Goal: Transaction & Acquisition: Book appointment/travel/reservation

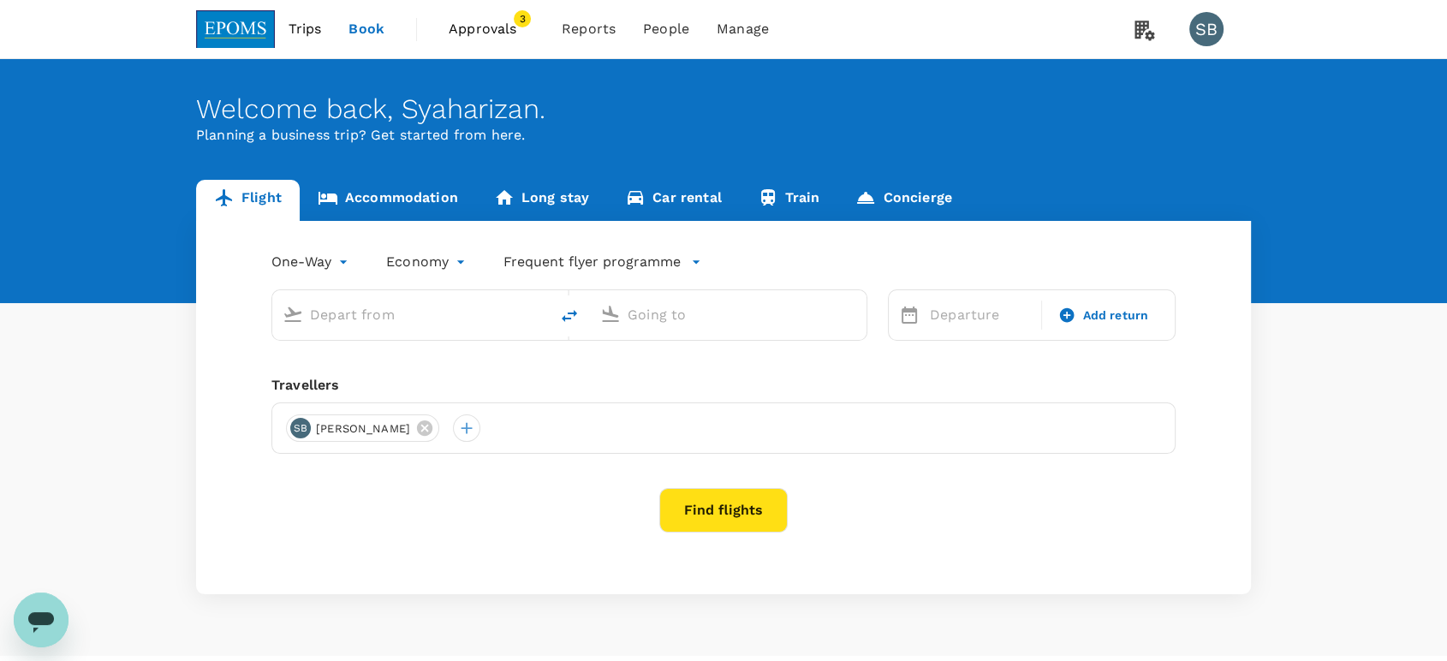
click at [507, 44] on link "Approvals 3" at bounding box center [491, 29] width 113 height 58
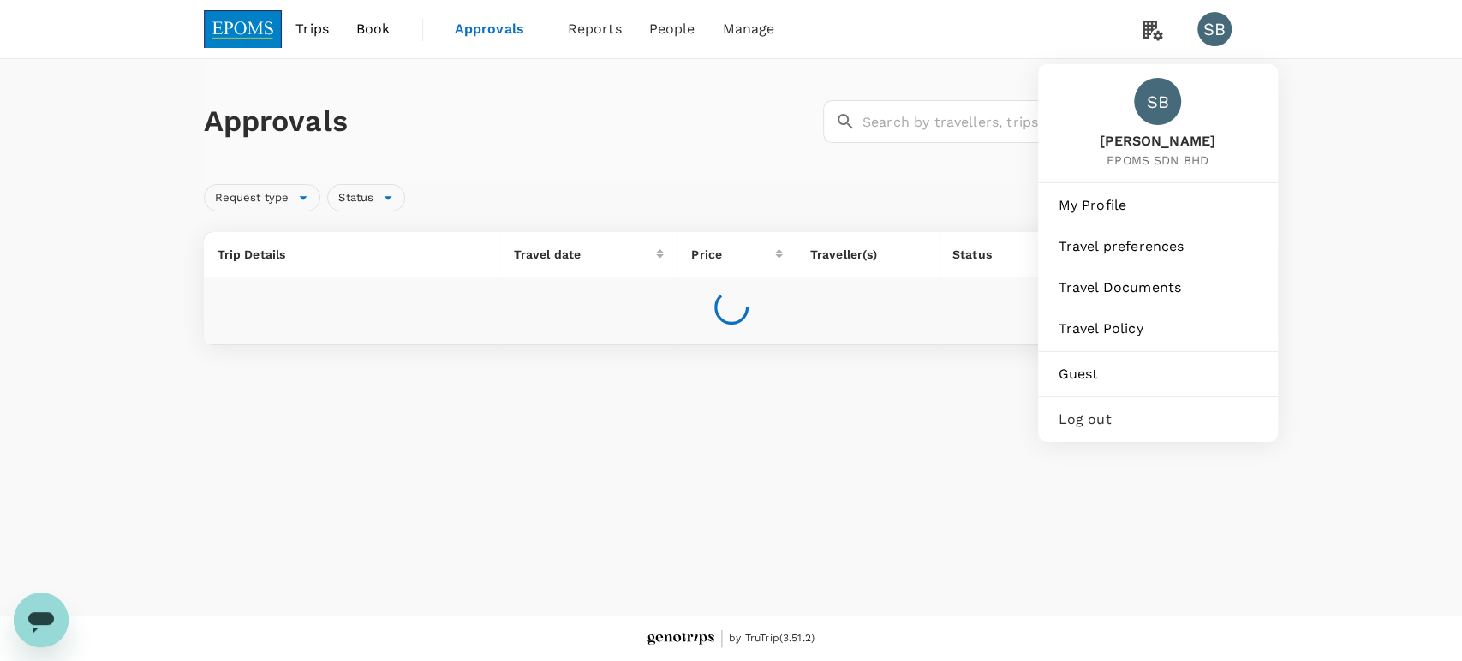
click at [1135, 414] on span "Log out" at bounding box center [1158, 419] width 199 height 21
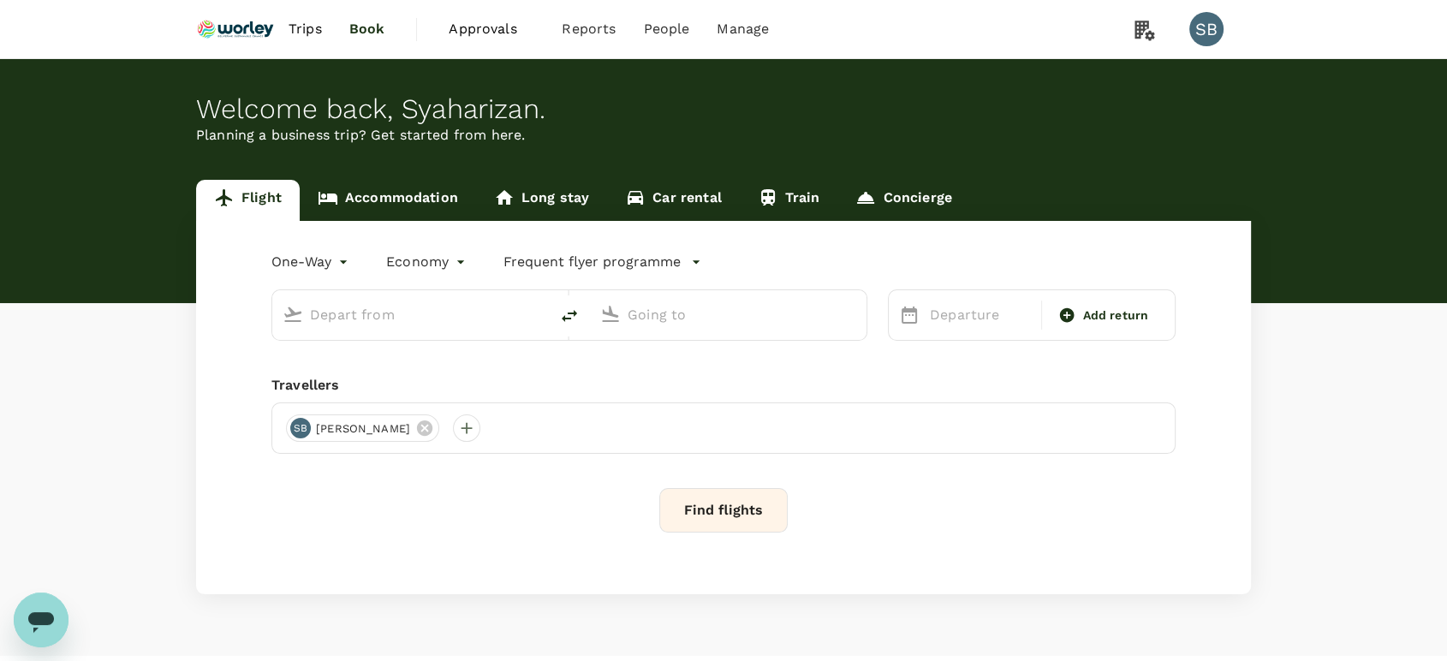
type input "roundtrip"
type input "business"
type input "Kerteh (KTE)"
type input "Sultan [PERSON_NAME] [PERSON_NAME] (SZB)"
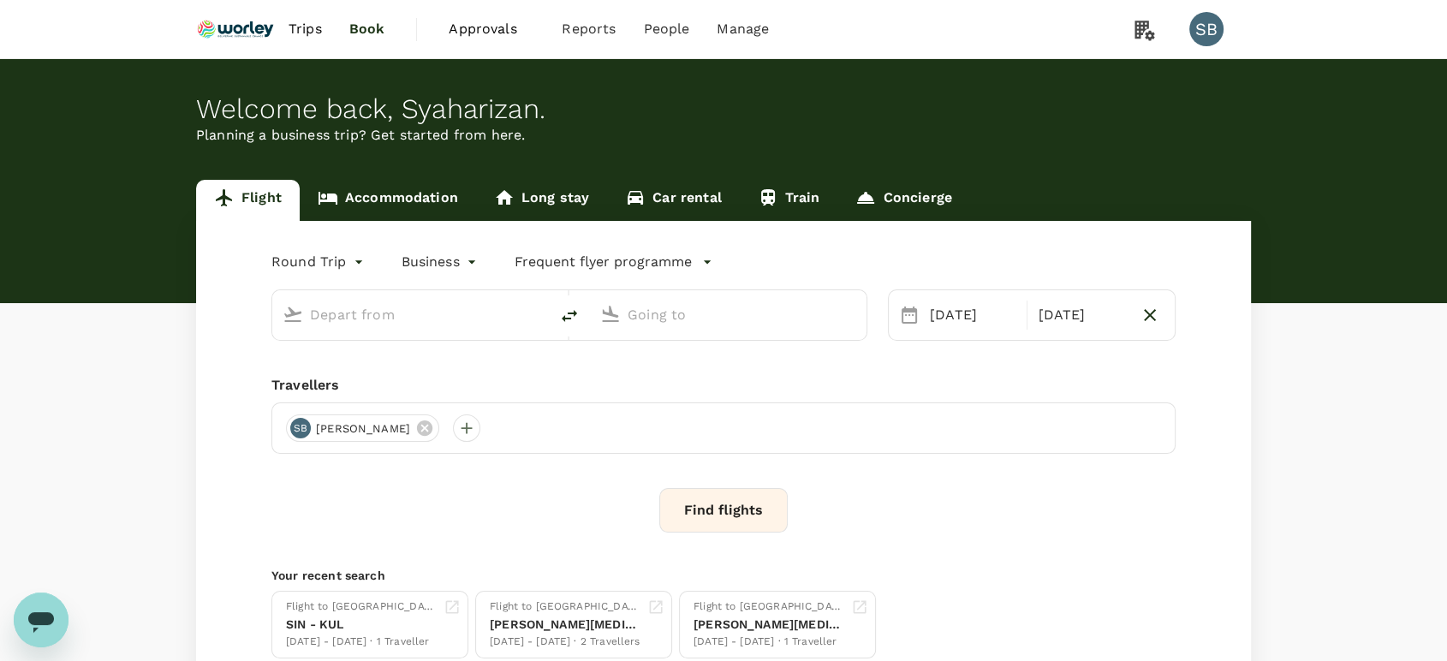
type input "Kerteh (KTE)"
type input "Sultan [PERSON_NAME] [PERSON_NAME] (SZB)"
